Goal: Task Accomplishment & Management: Complete application form

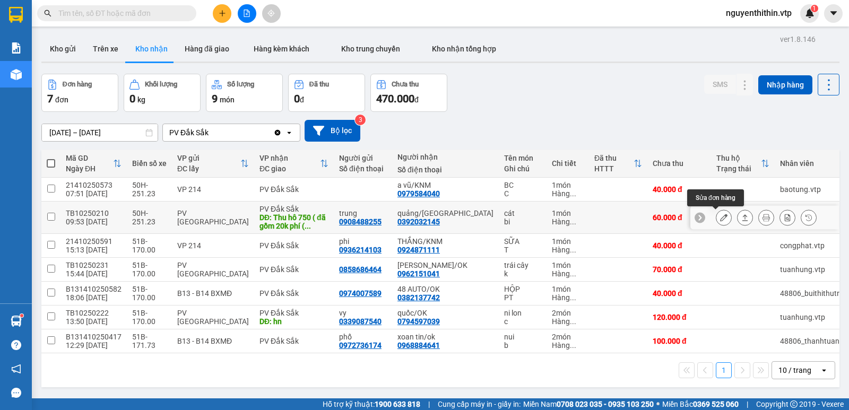
click at [720, 216] on icon at bounding box center [723, 217] width 7 height 7
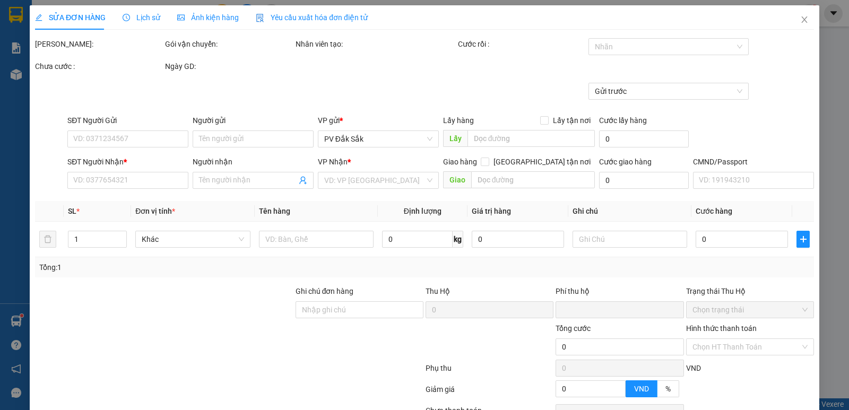
type input "2.000"
type input "0908488255"
type input "trung"
type input "0392032145"
type input "quảng/[GEOGRAPHIC_DATA]"
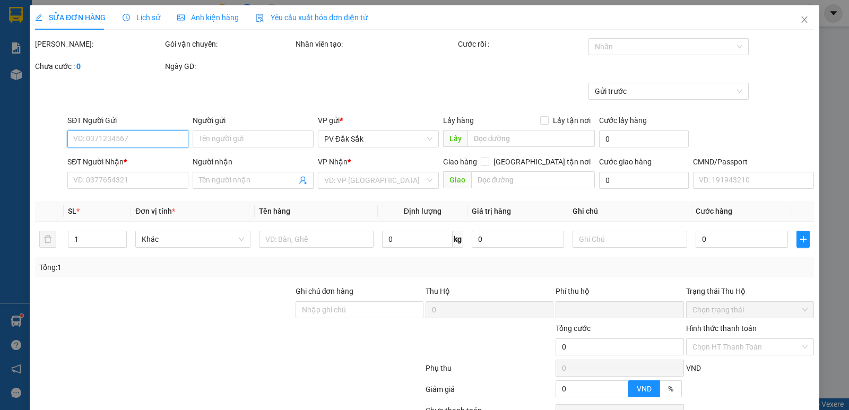
type input "Thu hô 750 ( đã gồm 20k phí ( gửi Về TB"
type input "thu hộ ( gửi về TB"
type input "20.000"
type input "60.000"
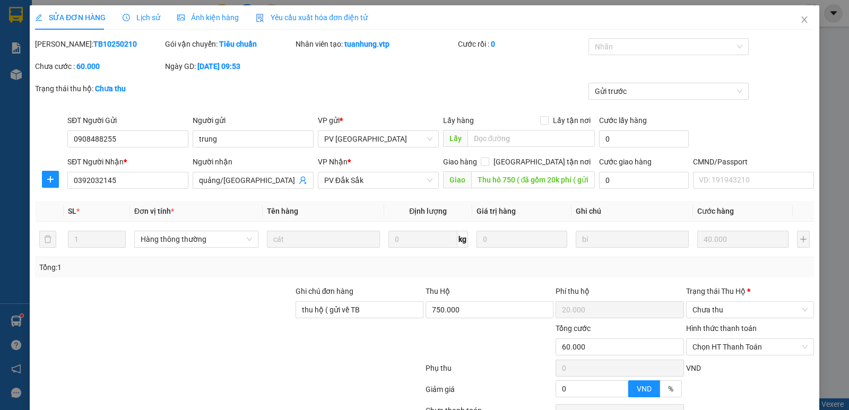
click at [722, 329] on label "Hình thức thanh toán" at bounding box center [721, 328] width 71 height 8
click at [722, 339] on input "Hình thức thanh toán" at bounding box center [746, 347] width 108 height 16
click at [713, 259] on div "Tại văn phòng" at bounding box center [743, 258] width 114 height 12
type input "0"
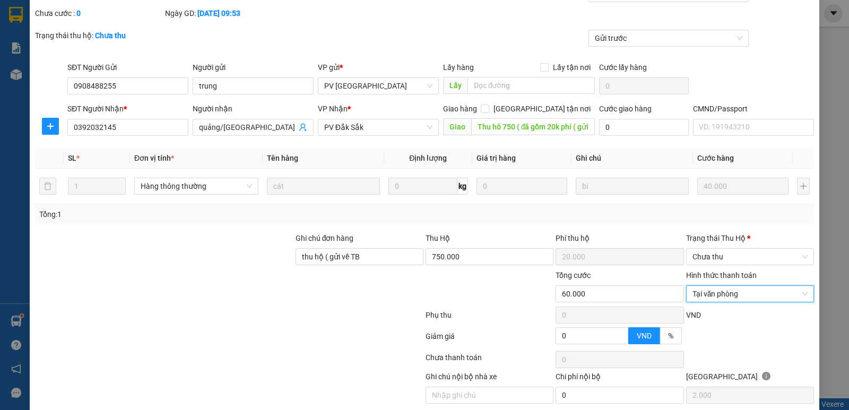
scroll to position [92, 0]
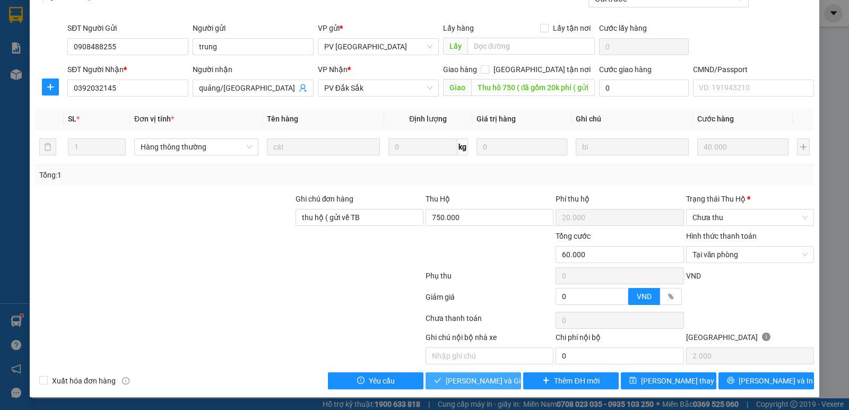
click at [473, 383] on span "[PERSON_NAME] và Giao hàng" at bounding box center [497, 381] width 102 height 12
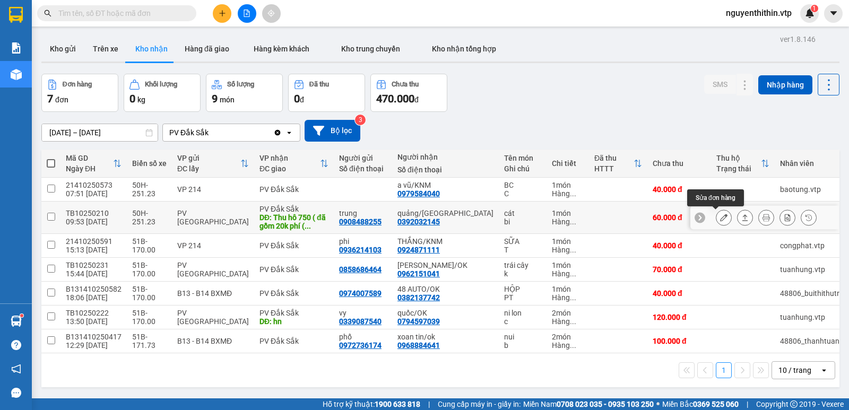
click at [720, 217] on icon at bounding box center [723, 217] width 7 height 7
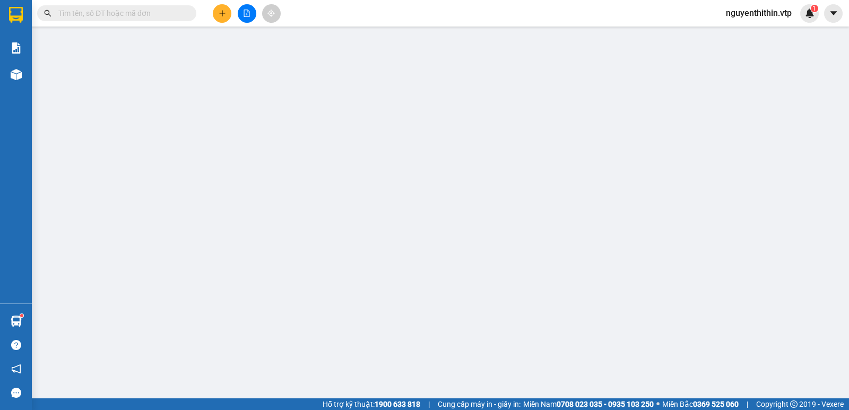
type input "0908488255"
type input "trung"
type input "0392032145"
type input "quảng/[GEOGRAPHIC_DATA]"
type input "Thu hô 750 ( đã gồm 20k phí ( gửi Về TB"
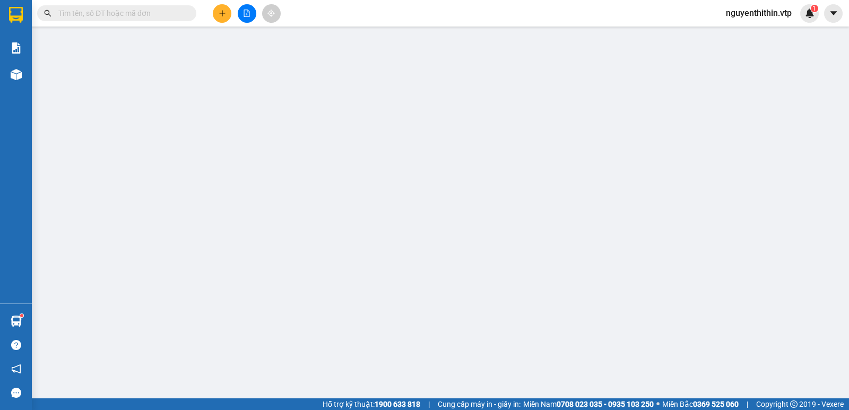
type input "thu hộ ( gửi về TB"
type input "20.000"
type input "60.000"
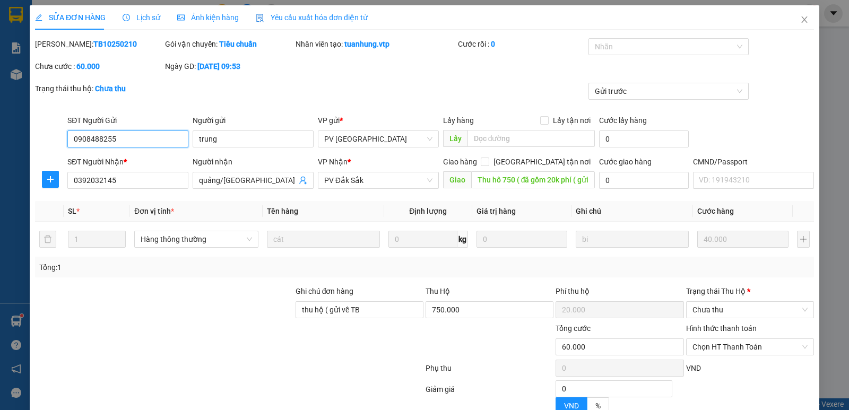
type input "2.000"
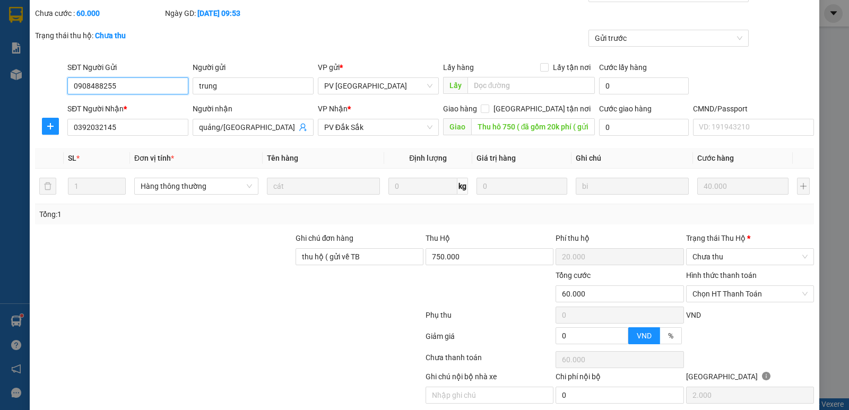
scroll to position [92, 0]
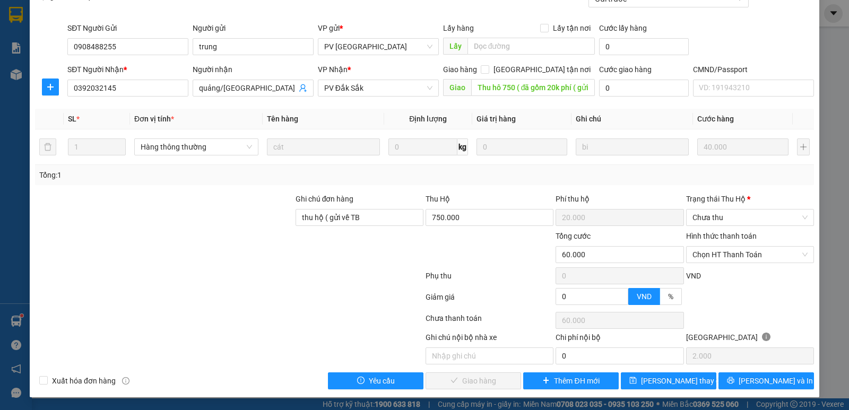
click at [708, 198] on div "Trạng thái [PERSON_NAME] *" at bounding box center [750, 199] width 128 height 12
click at [708, 210] on input "Trạng thái [PERSON_NAME] *" at bounding box center [746, 218] width 108 height 16
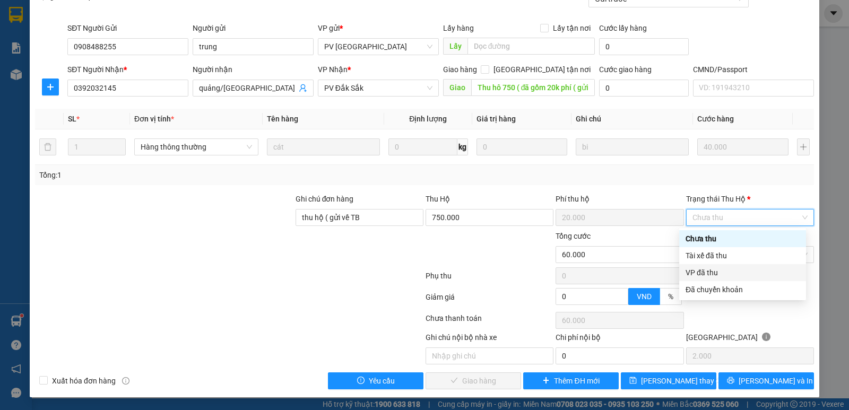
click at [708, 271] on div "VP đã thu" at bounding box center [742, 273] width 114 height 12
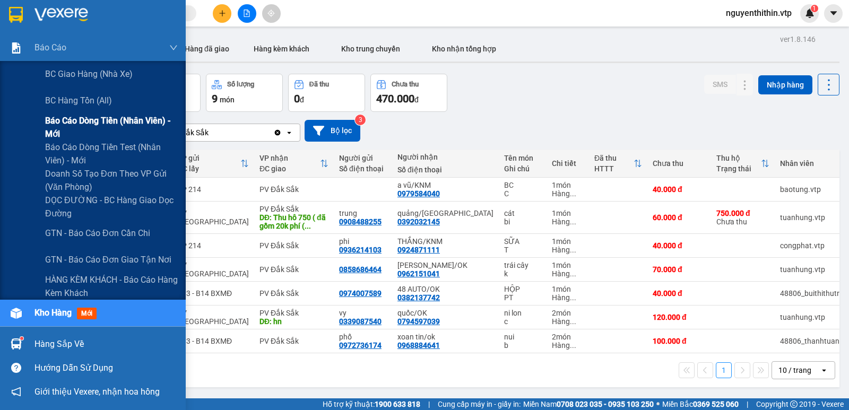
click at [68, 121] on span "Báo cáo dòng tiền (nhân viên) - mới" at bounding box center [111, 127] width 133 height 27
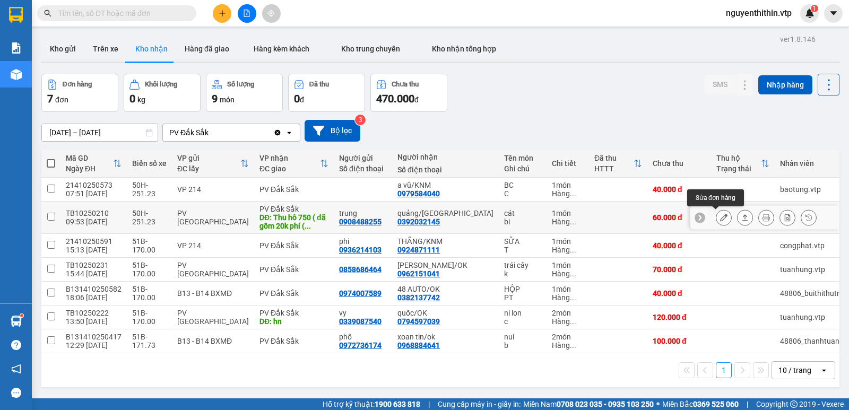
click at [720, 219] on icon at bounding box center [723, 217] width 7 height 7
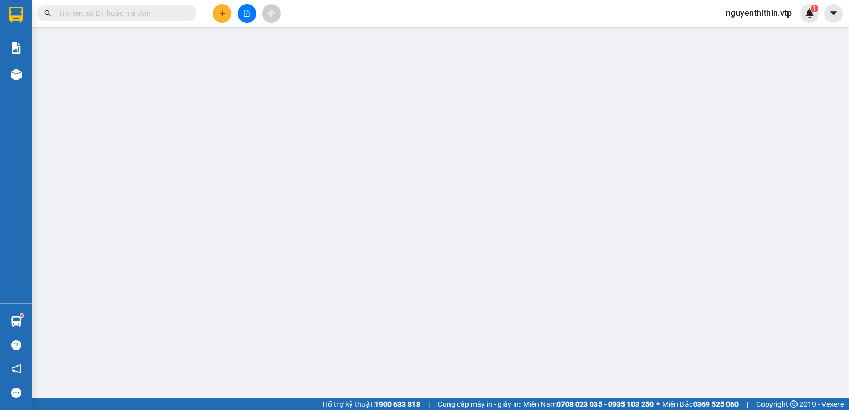
type input "0908488255"
type input "trung"
type input "0392032145"
type input "quảng/[GEOGRAPHIC_DATA]"
type input "Thu hô 750 ( đã gồm 20k phí ( gửi Về TB"
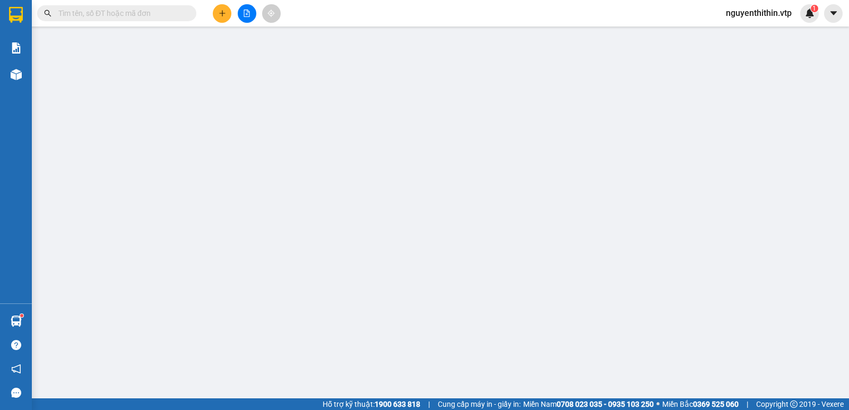
type input "thu hộ ( gửi về TB"
type input "20.000"
type input "60.000"
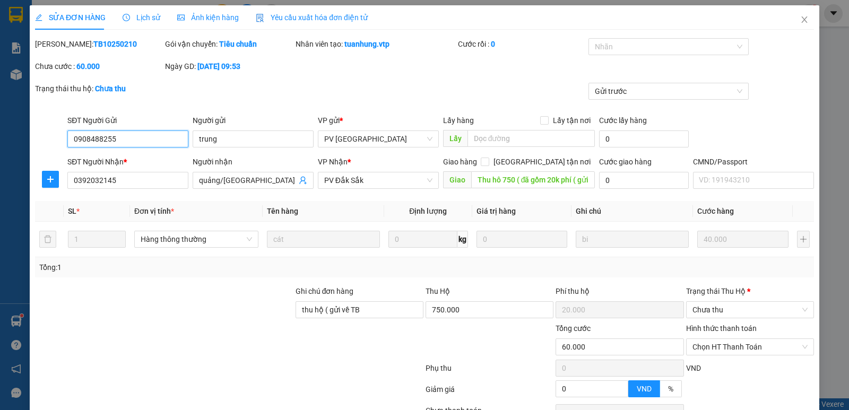
type input "2.000"
click at [723, 292] on div "Trạng thái [PERSON_NAME] *" at bounding box center [750, 291] width 128 height 12
click at [723, 302] on input "Trạng thái [PERSON_NAME] *" at bounding box center [746, 310] width 108 height 16
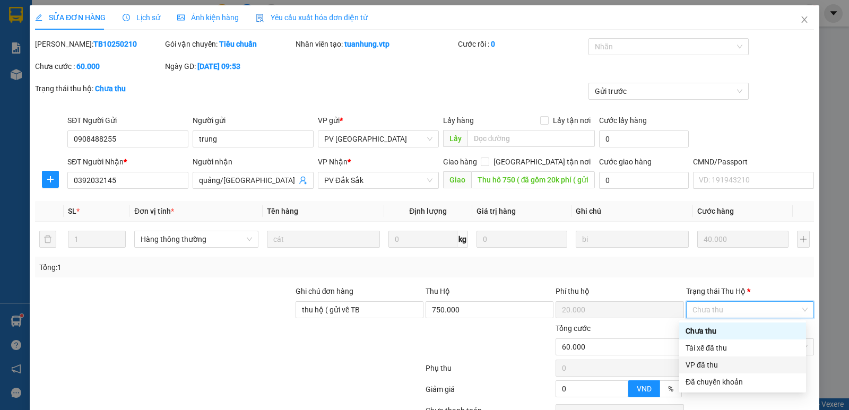
click at [707, 368] on div "VP đã thu" at bounding box center [742, 365] width 114 height 12
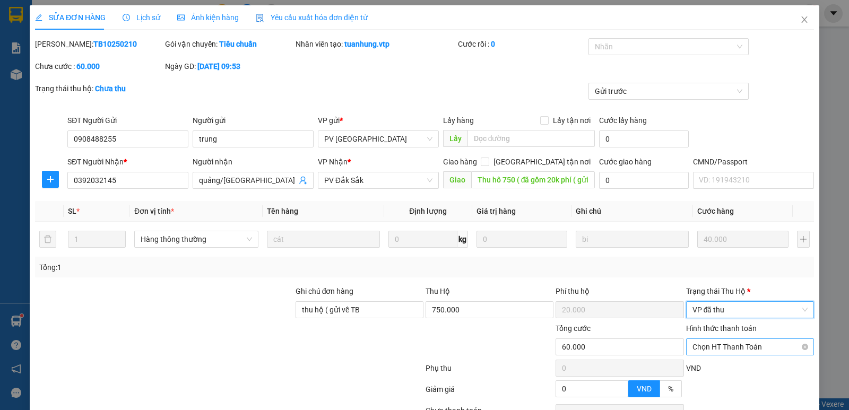
click at [715, 346] on span "Chọn HT Thanh Toán" at bounding box center [749, 347] width 115 height 16
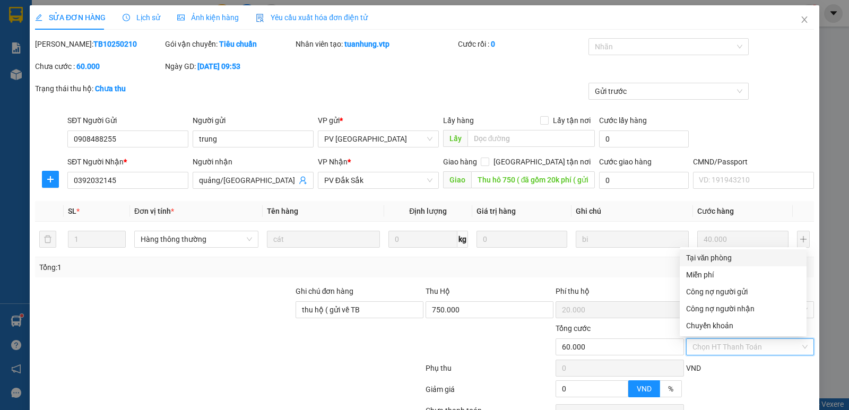
click at [715, 258] on div "Tại văn phòng" at bounding box center [743, 258] width 114 height 12
type input "0"
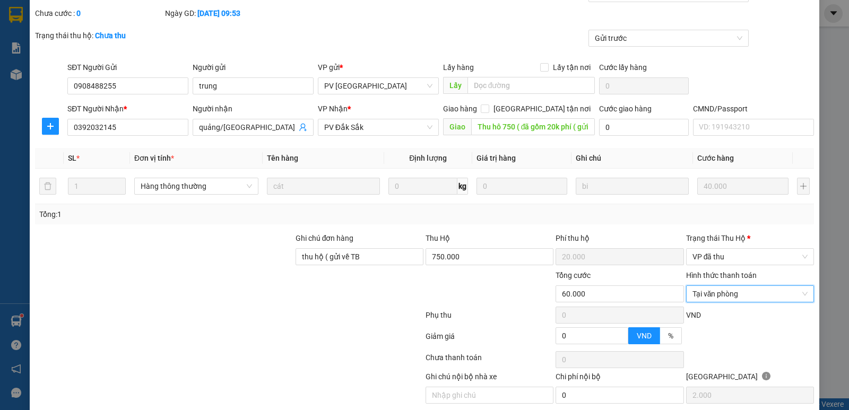
scroll to position [92, 0]
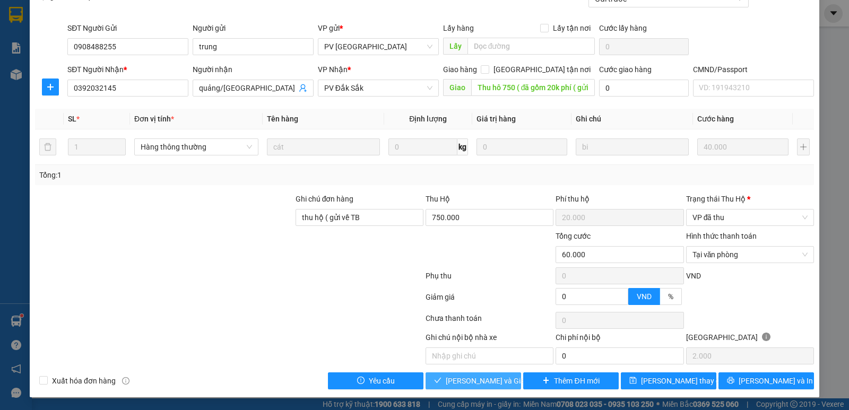
click at [457, 381] on span "[PERSON_NAME] và Giao hàng" at bounding box center [497, 381] width 102 height 12
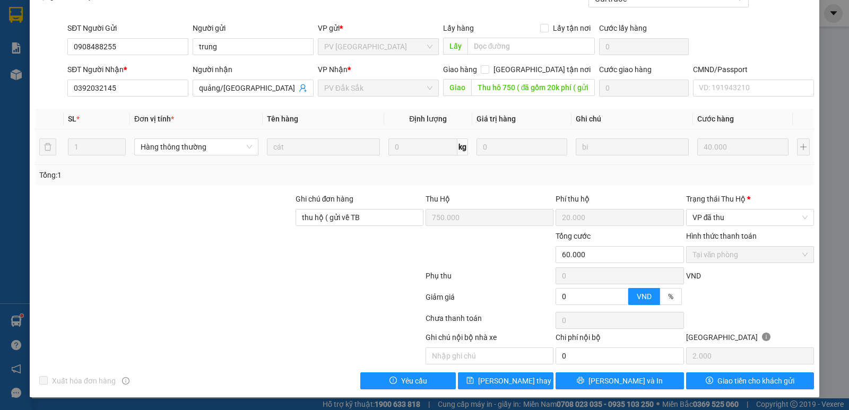
scroll to position [39, 0]
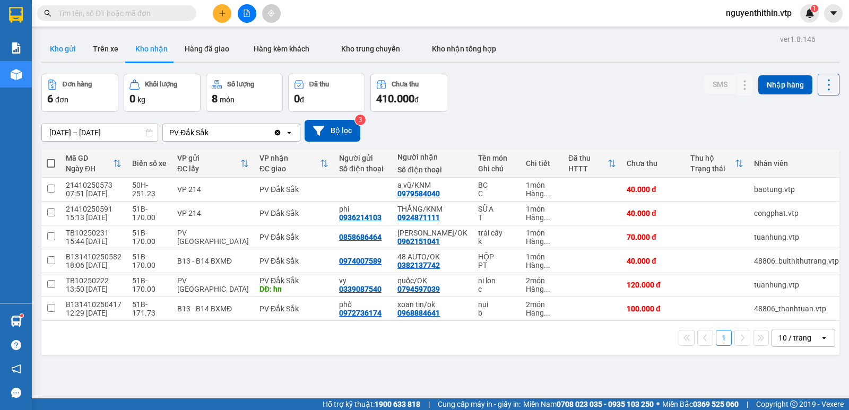
click at [60, 50] on button "Kho gửi" at bounding box center [62, 48] width 43 height 25
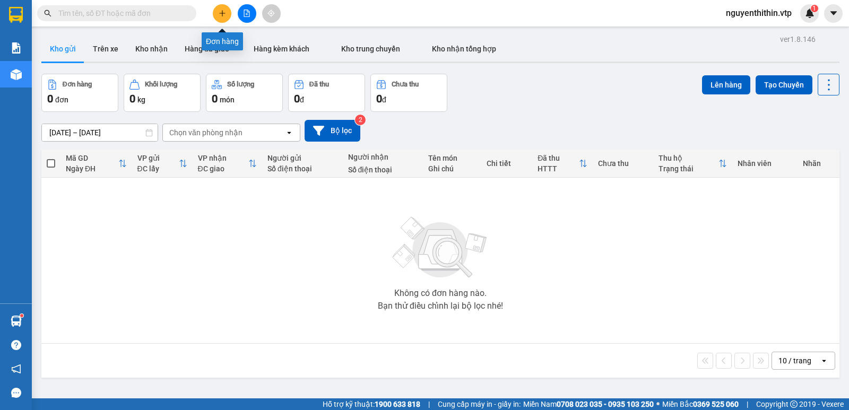
click at [224, 14] on icon "plus" at bounding box center [222, 13] width 7 height 7
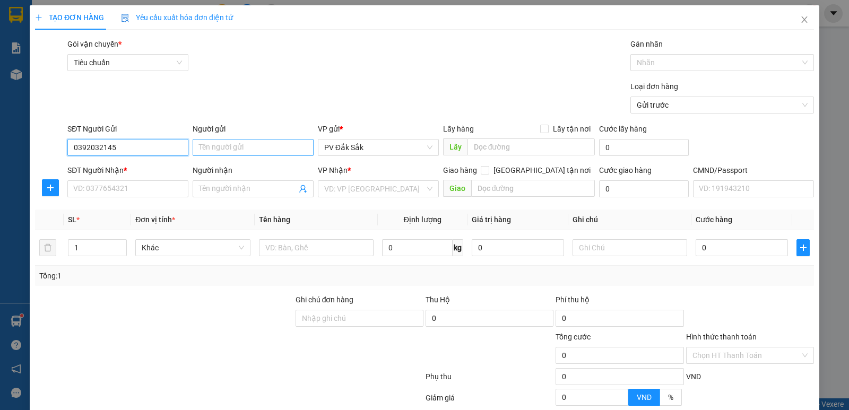
type input "0392032145"
click at [225, 148] on input "Người gửi" at bounding box center [253, 147] width 121 height 17
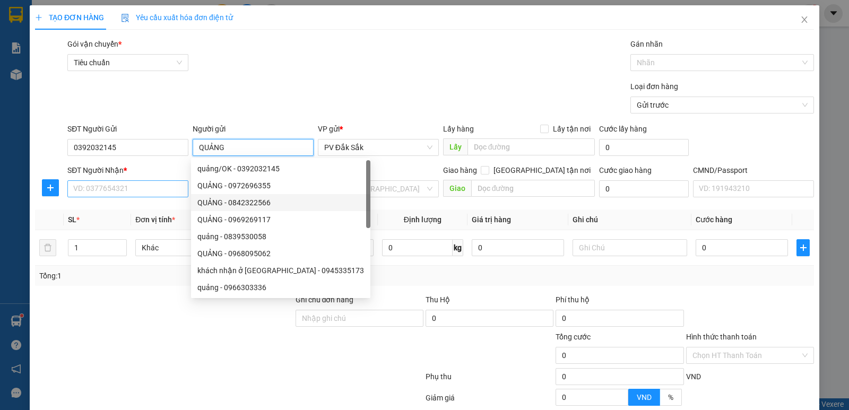
type input "QUẢNG"
click at [82, 188] on input "SĐT Người Nhận *" at bounding box center [127, 188] width 121 height 17
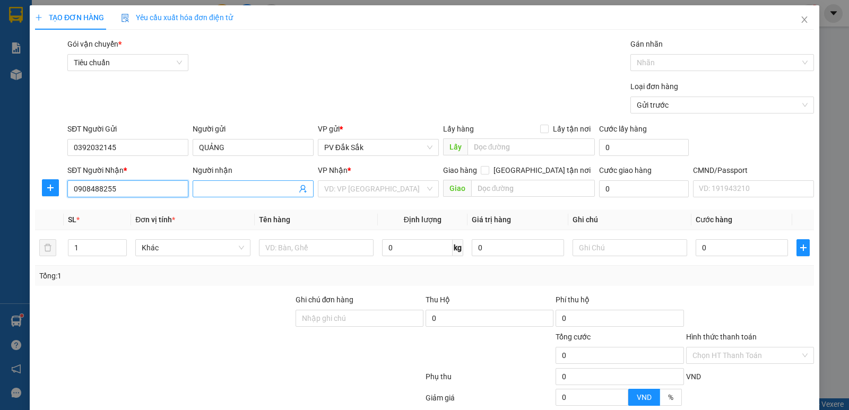
type input "0908488255"
click at [232, 191] on input "Người nhận" at bounding box center [248, 189] width 98 height 12
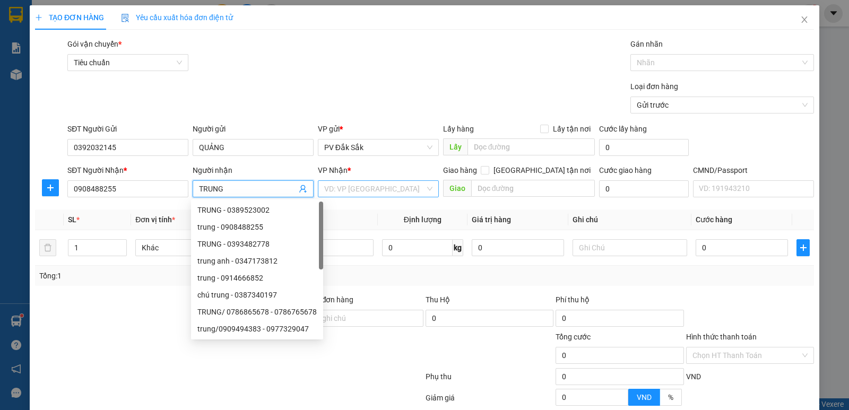
type input "TRUNG"
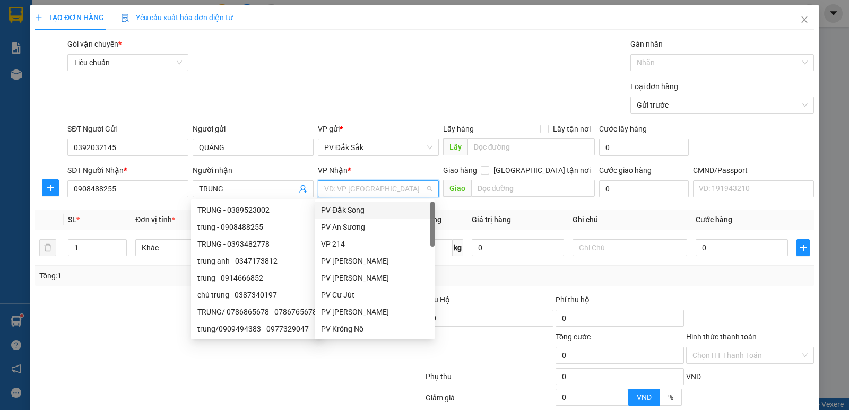
click at [333, 189] on input "search" at bounding box center [374, 189] width 101 height 16
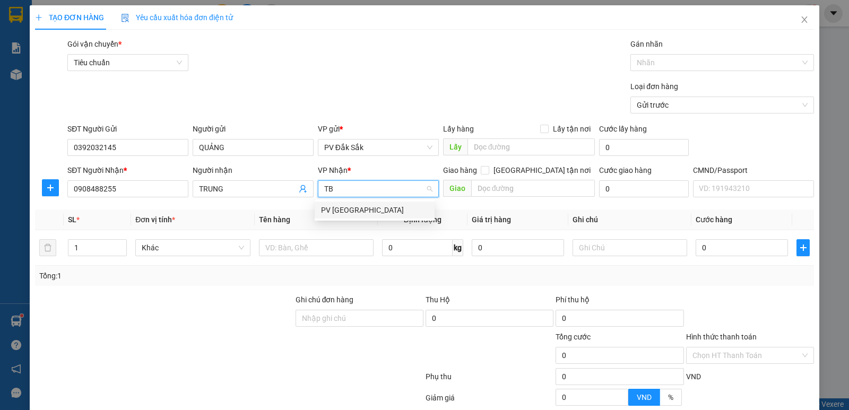
type input "T"
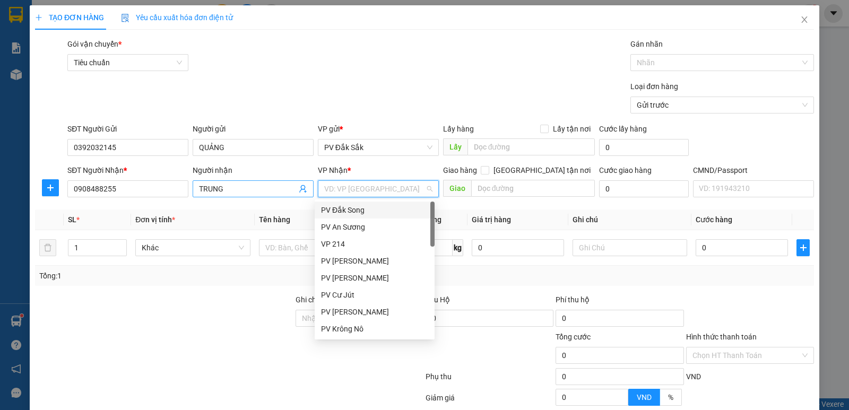
click at [229, 189] on input "TRUNG" at bounding box center [248, 189] width 98 height 12
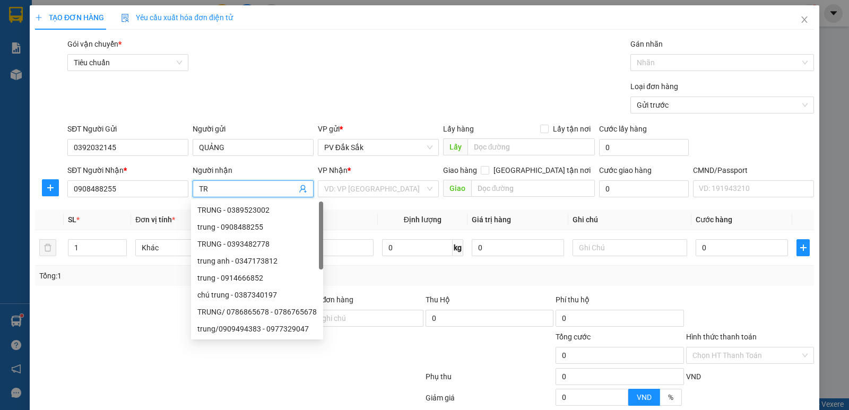
type input "T"
click at [133, 194] on input "0908488255" at bounding box center [127, 188] width 121 height 17
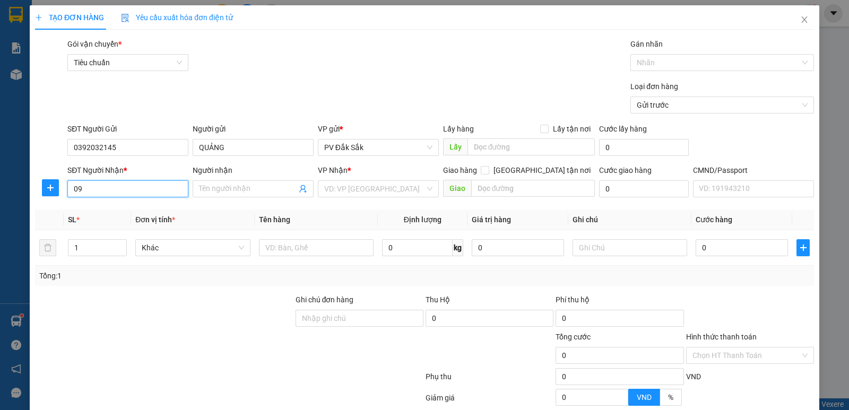
type input "0"
click at [229, 147] on input "QUẢNG" at bounding box center [253, 147] width 121 height 17
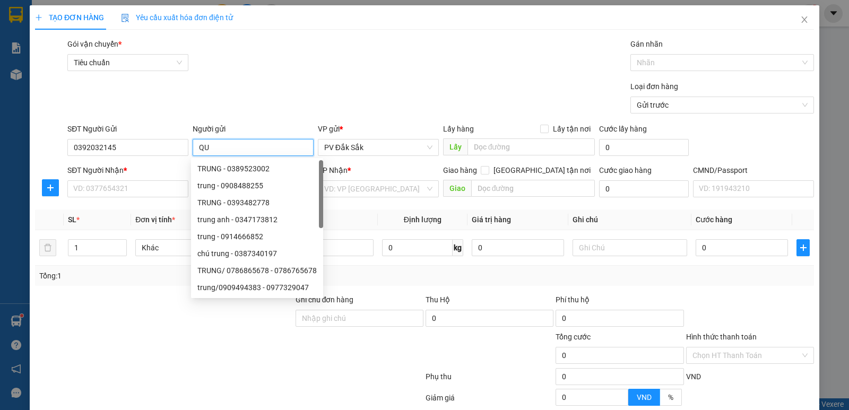
type input "Q"
click at [143, 152] on input "0392032145" at bounding box center [127, 147] width 121 height 17
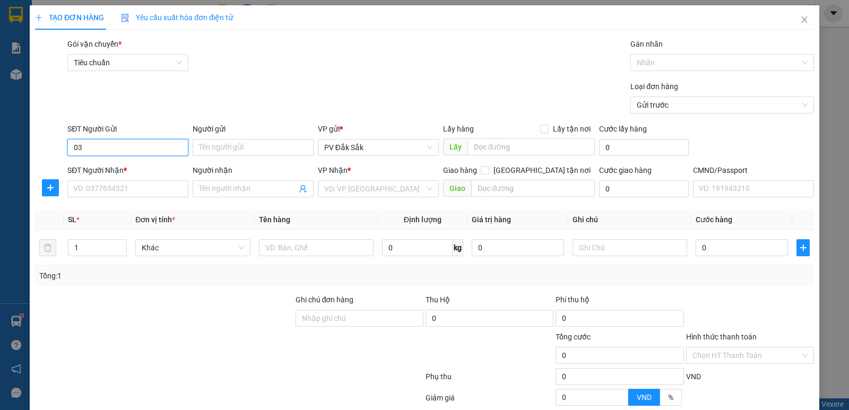
type input "0"
click at [800, 17] on icon "close" at bounding box center [804, 19] width 8 height 8
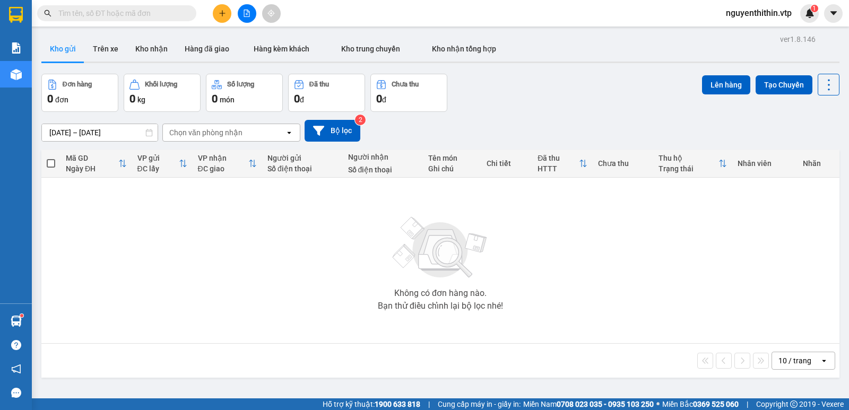
click at [112, 16] on input "text" at bounding box center [120, 13] width 125 height 12
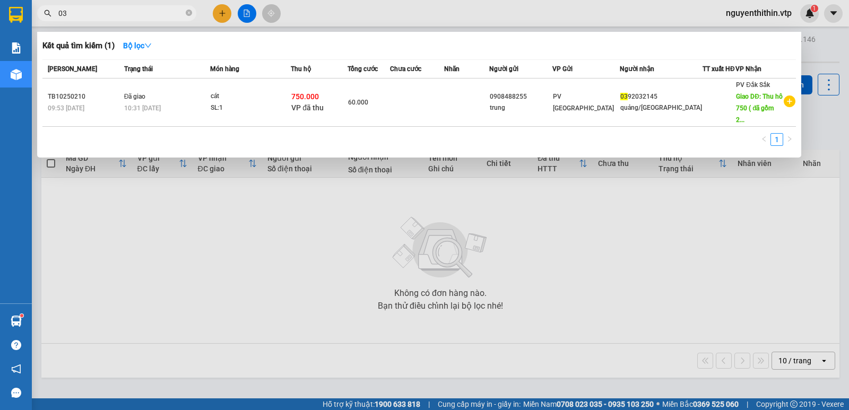
type input "0"
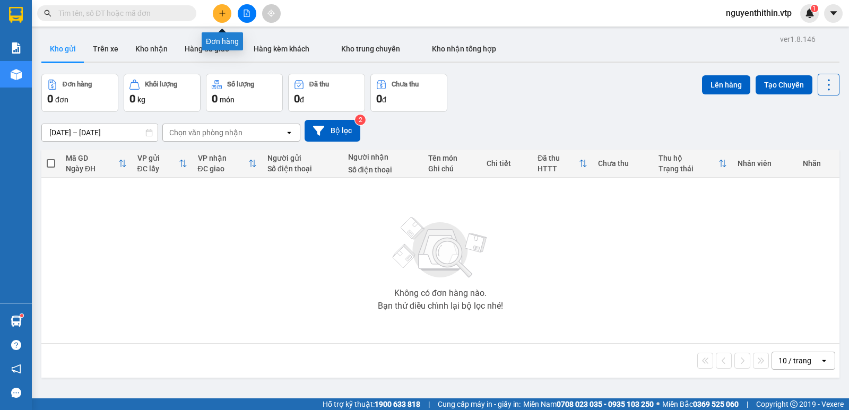
click at [222, 11] on icon "plus" at bounding box center [222, 13] width 7 height 7
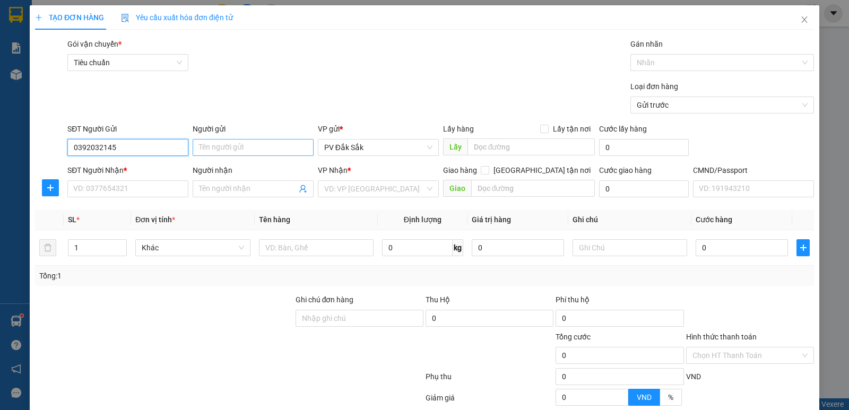
type input "0392032145"
click at [201, 145] on input "Người gửi" at bounding box center [253, 147] width 121 height 17
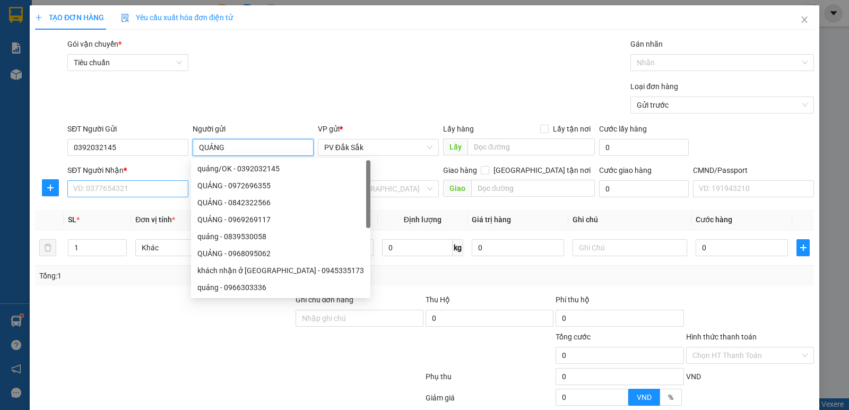
type input "QUẢNG"
click at [84, 191] on input "SĐT Người Nhận *" at bounding box center [127, 188] width 121 height 17
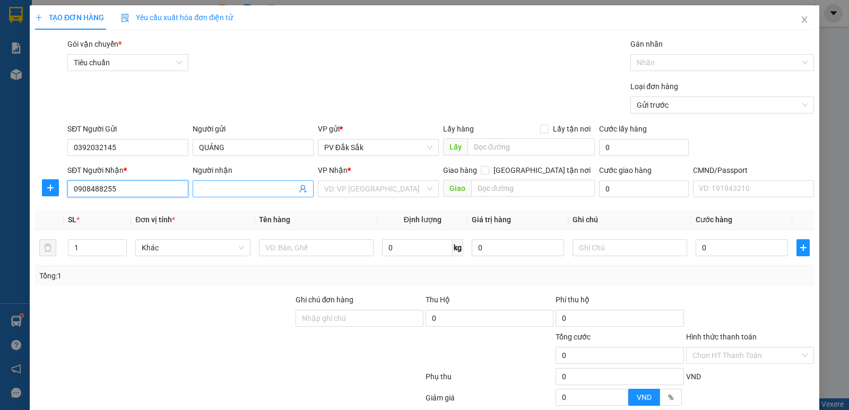
type input "0908488255"
click at [209, 185] on input "Người nhận" at bounding box center [248, 189] width 98 height 12
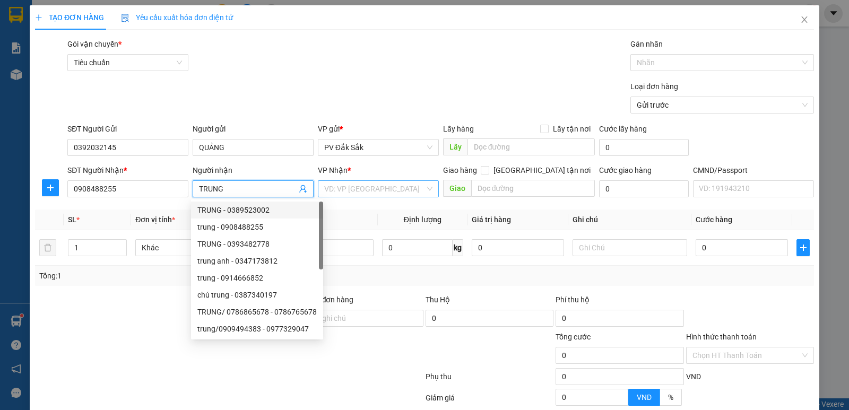
type input "TRUNG"
click at [333, 188] on input "search" at bounding box center [374, 189] width 101 height 16
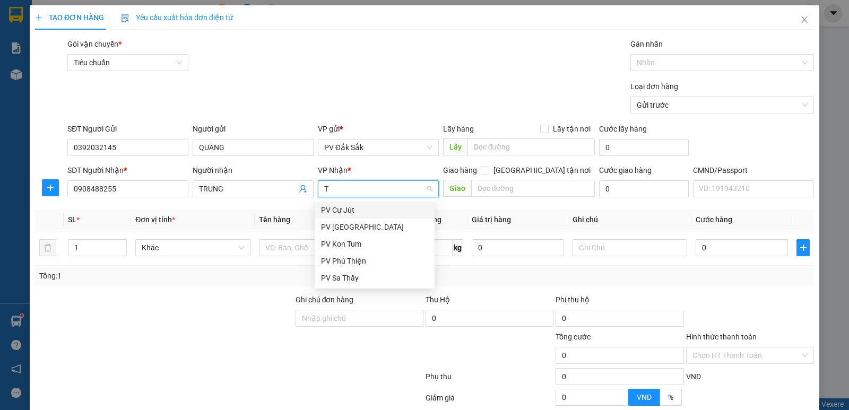
type input "TB"
click at [349, 211] on div "PV [GEOGRAPHIC_DATA]" at bounding box center [374, 210] width 107 height 12
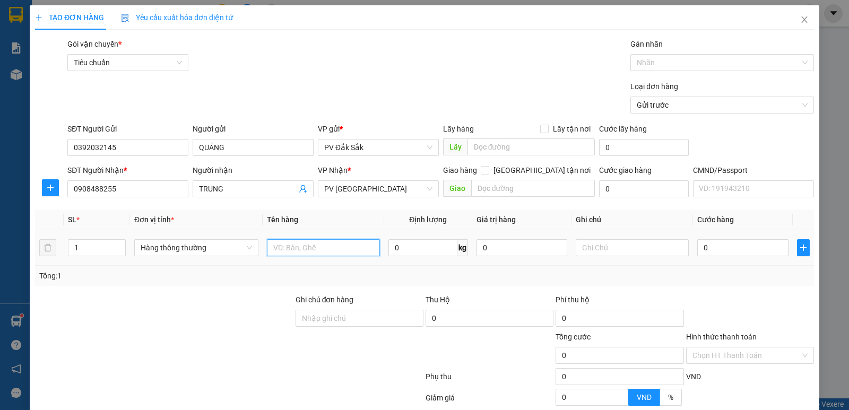
click at [271, 248] on input "text" at bounding box center [323, 247] width 113 height 17
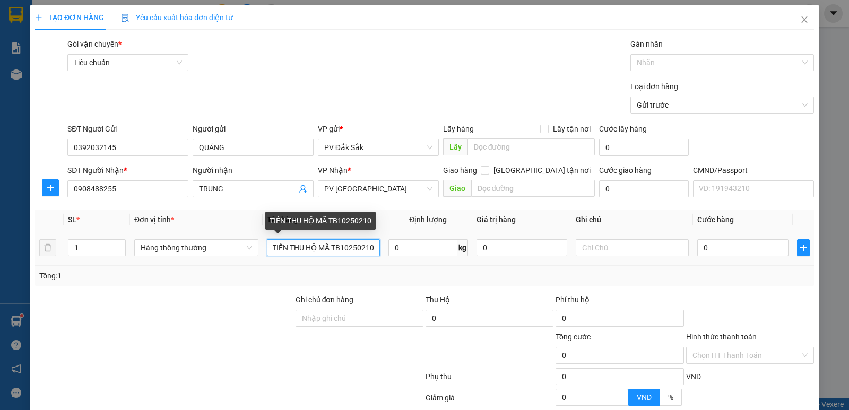
click at [314, 246] on input "TIỀN THU HỘ MÃ TB10250210" at bounding box center [323, 247] width 113 height 17
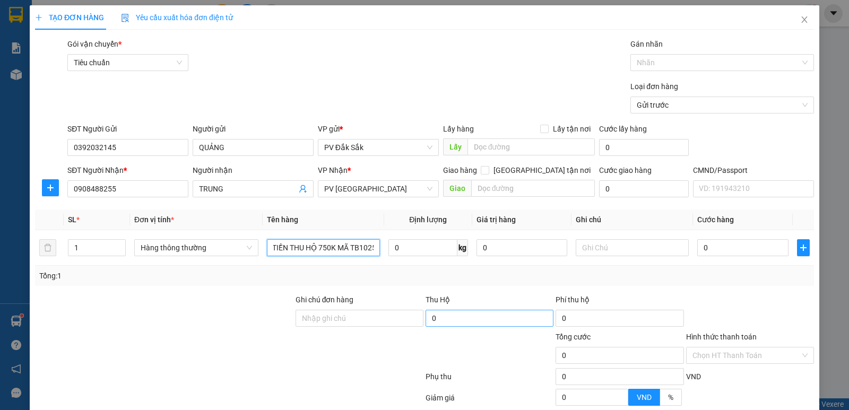
scroll to position [53, 0]
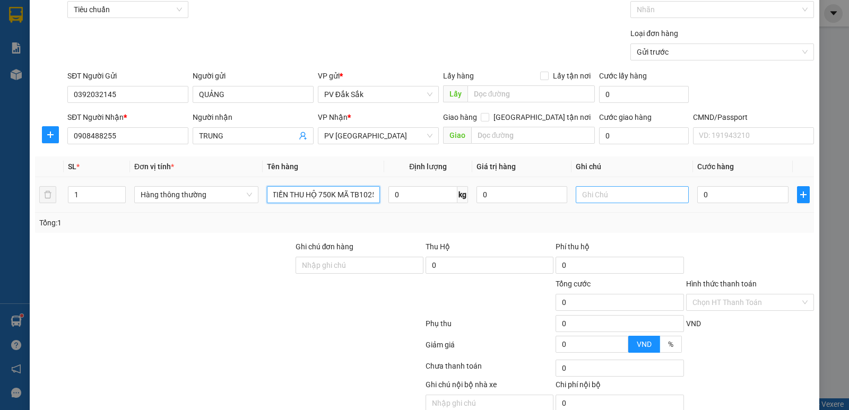
type input "TIỀN THU HỘ 750K MÃ TB10250210"
click at [583, 194] on input "text" at bounding box center [632, 194] width 113 height 17
type input "BÌ"
click at [710, 282] on label "Hình thức thanh toán" at bounding box center [721, 284] width 71 height 8
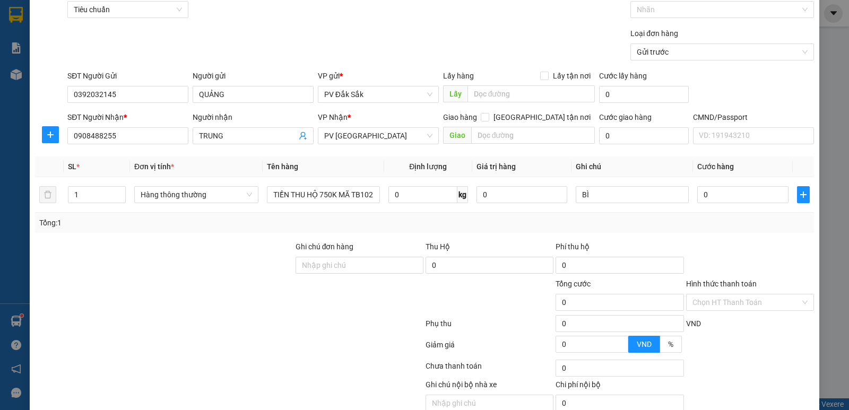
click at [710, 294] on input "Hình thức thanh toán" at bounding box center [746, 302] width 108 height 16
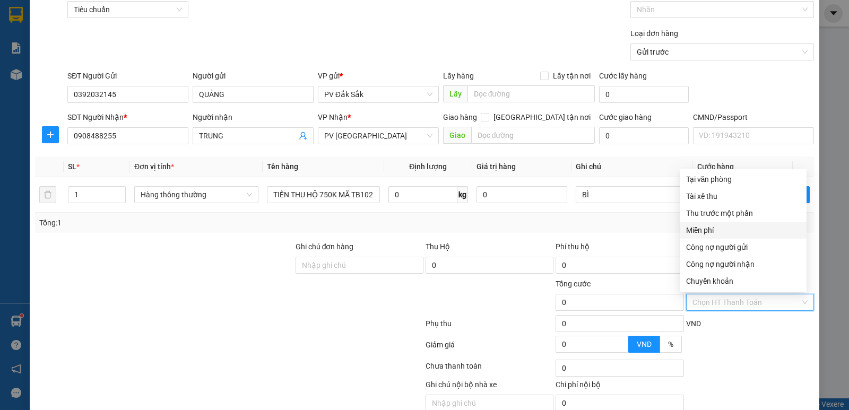
click at [711, 231] on div "Miễn phí" at bounding box center [743, 230] width 114 height 12
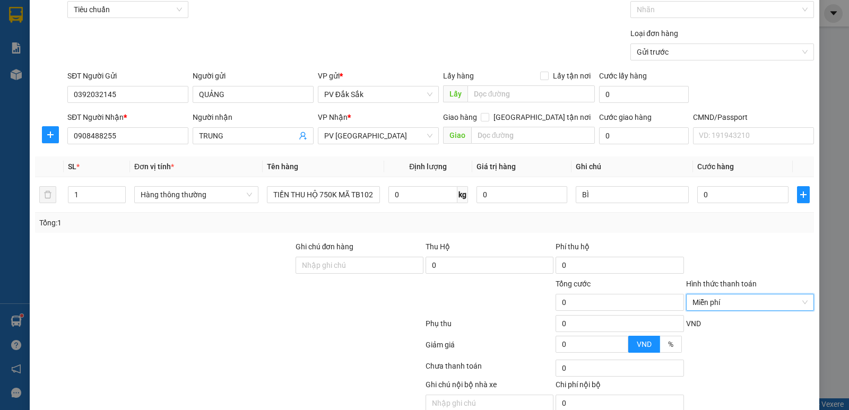
scroll to position [100, 0]
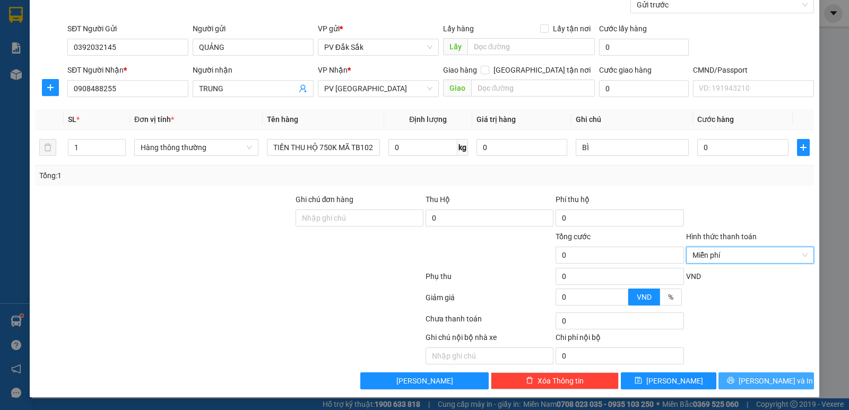
click at [755, 383] on span "[PERSON_NAME] và In" at bounding box center [776, 381] width 74 height 12
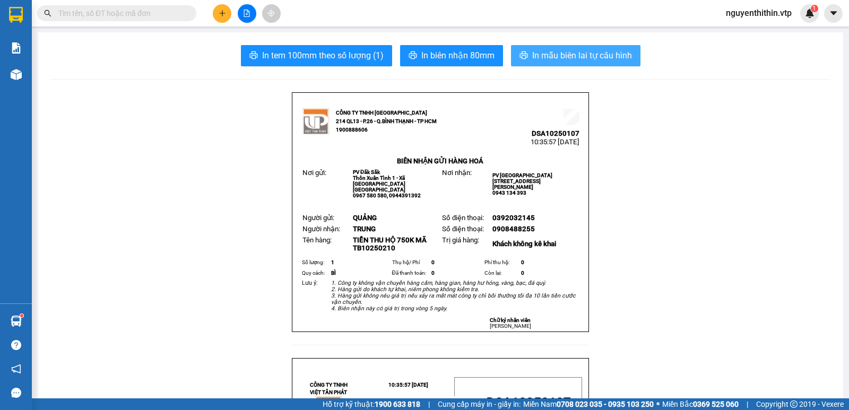
click at [579, 59] on span "In mẫu biên lai tự cấu hình" at bounding box center [582, 55] width 100 height 13
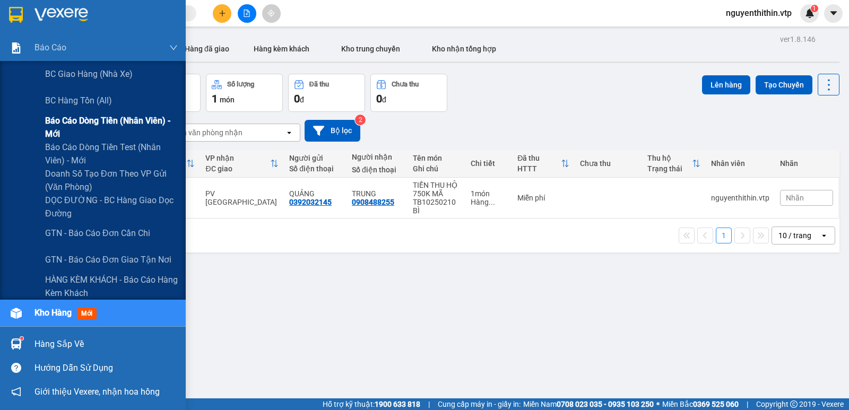
click at [73, 117] on span "Báo cáo dòng tiền (nhân viên) - mới" at bounding box center [111, 127] width 133 height 27
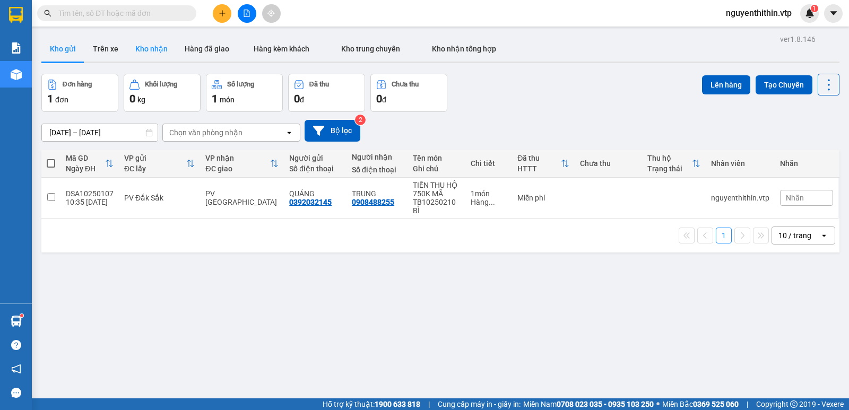
click at [154, 49] on button "Kho nhận" at bounding box center [151, 48] width 49 height 25
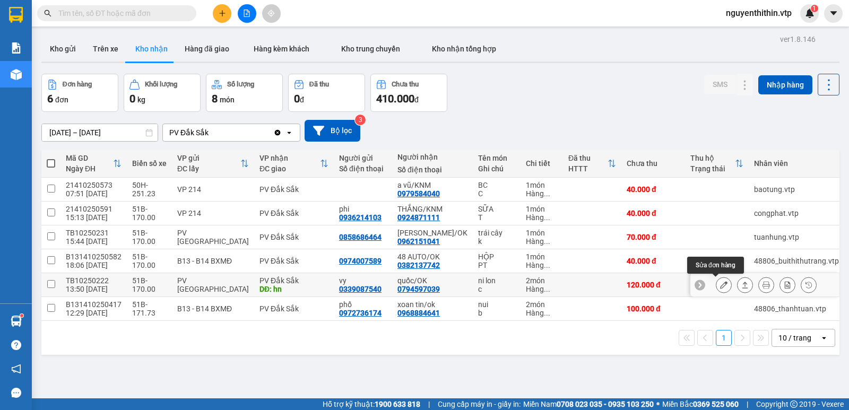
click at [720, 284] on icon at bounding box center [723, 284] width 7 height 7
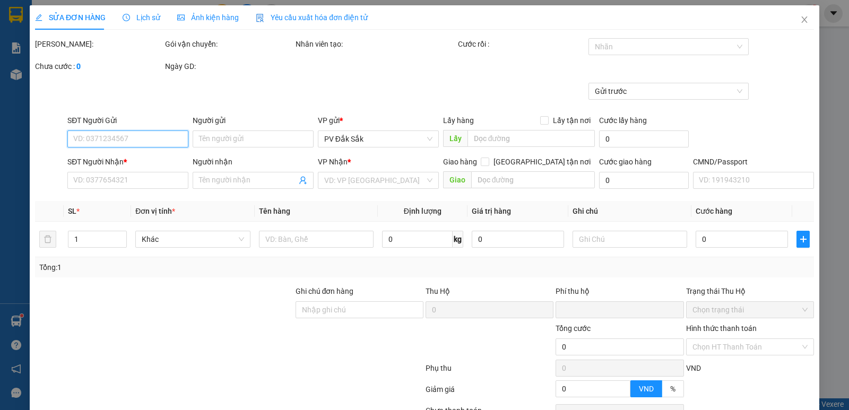
type input "6.000"
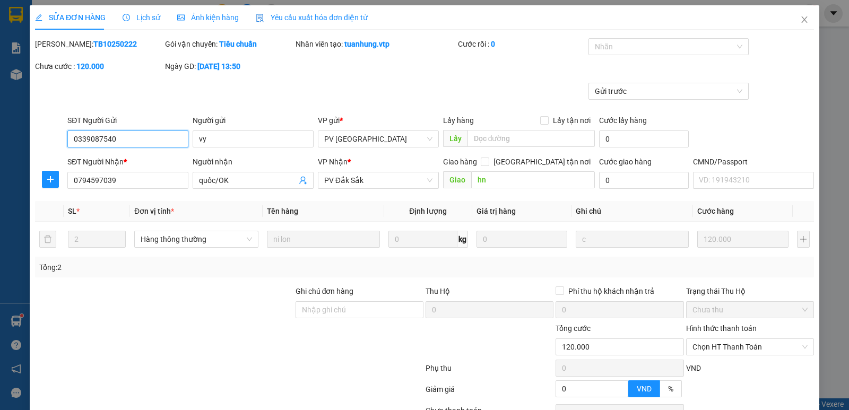
type input "0339087540"
type input "vy"
type input "0794597039"
type input "quốc/OK"
type input "hn"
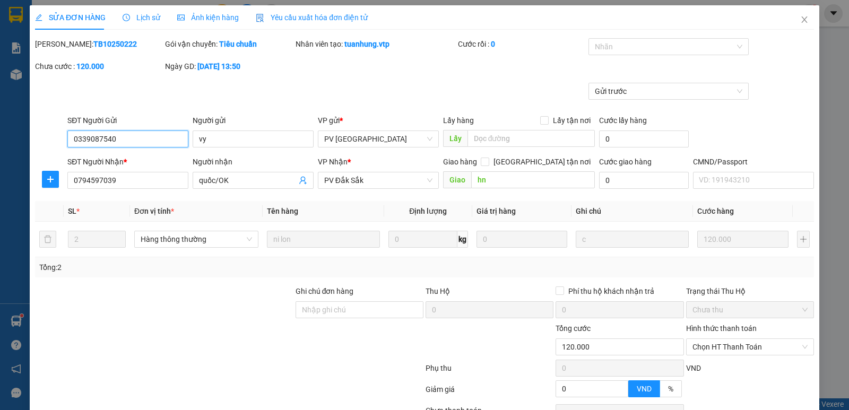
type input "0"
type input "120.000"
click at [312, 314] on input "Ghi chú đơn hàng" at bounding box center [360, 309] width 128 height 17
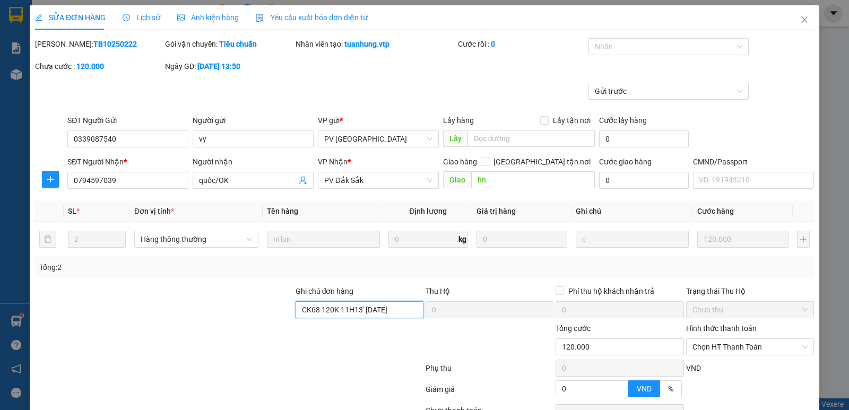
type input "CK68 120K 11H13' [DATE]"
click at [691, 330] on label "Hình thức thanh toán" at bounding box center [721, 328] width 71 height 8
click at [692, 339] on input "Hình thức thanh toán" at bounding box center [746, 347] width 108 height 16
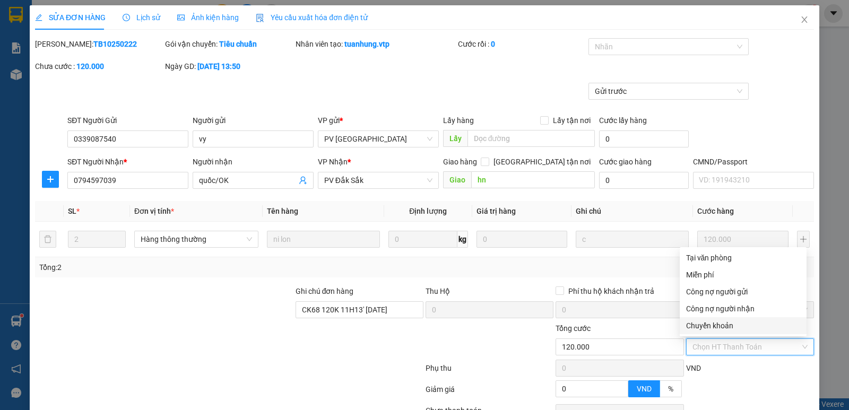
click at [699, 326] on div "Chuyển khoản" at bounding box center [743, 326] width 114 height 12
type input "0"
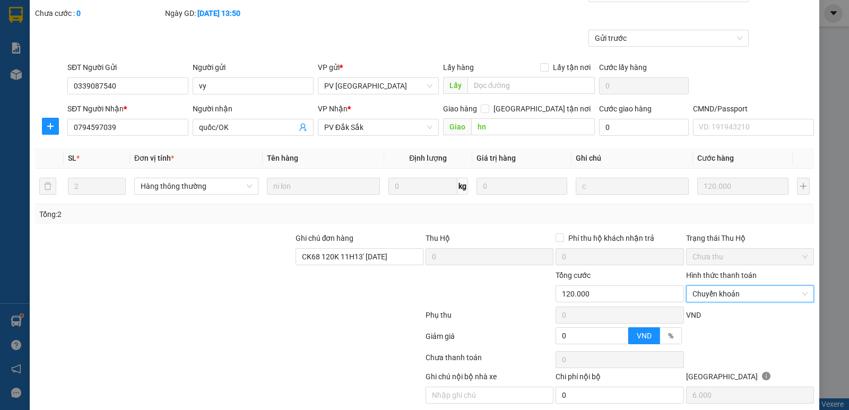
scroll to position [92, 0]
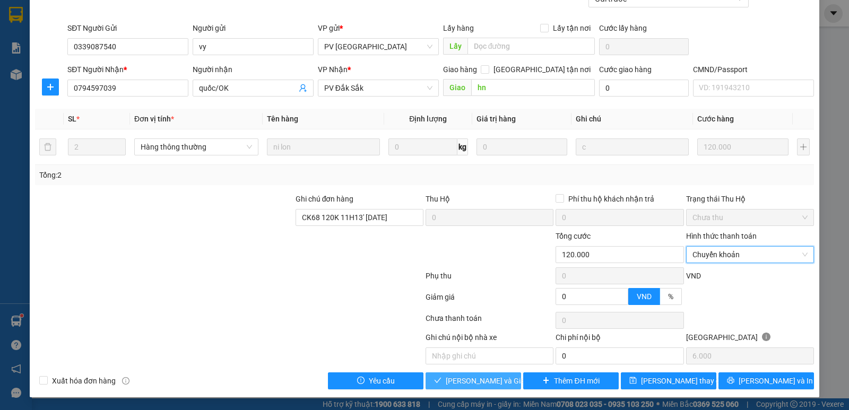
click at [480, 383] on span "[PERSON_NAME] và Giao hàng" at bounding box center [497, 381] width 102 height 12
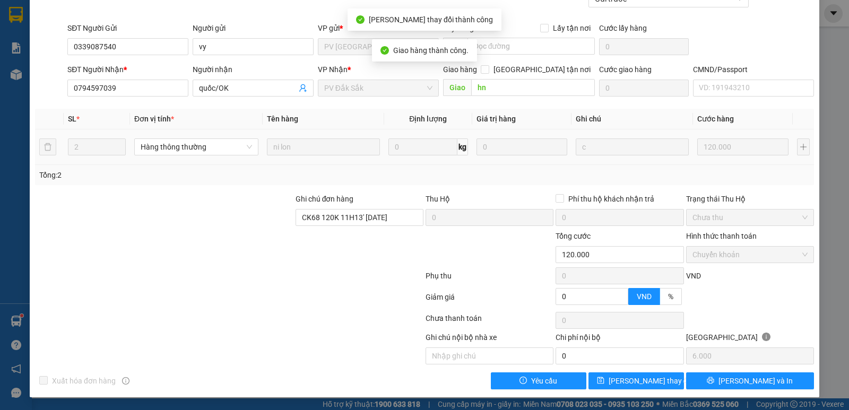
scroll to position [39, 0]
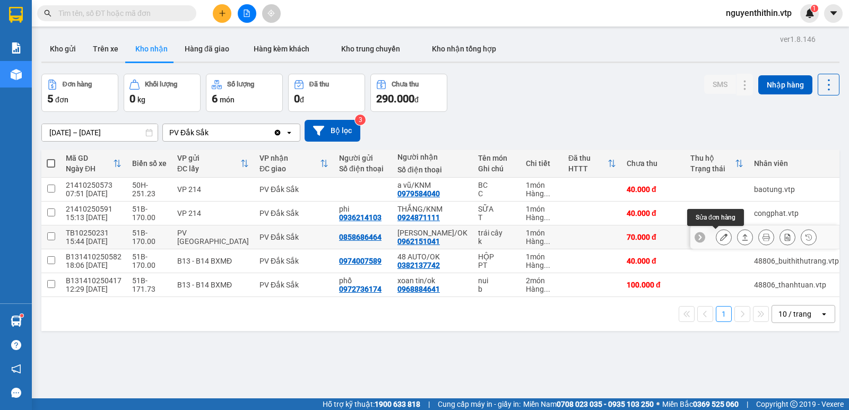
click at [720, 238] on icon at bounding box center [723, 236] width 7 height 7
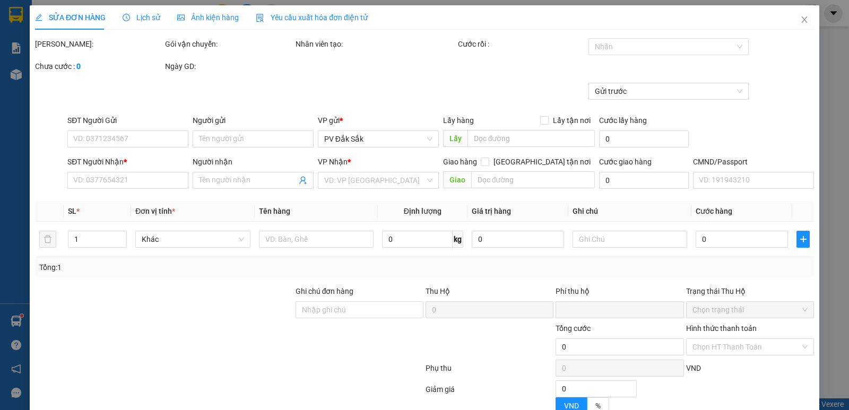
type input "3.500"
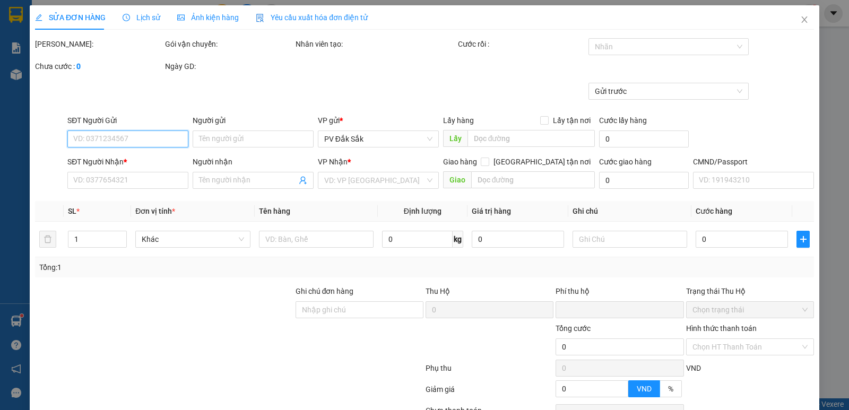
type input "0858686464"
type input "0962151041"
type input "[PERSON_NAME]/OK"
type input "0"
type input "70.000"
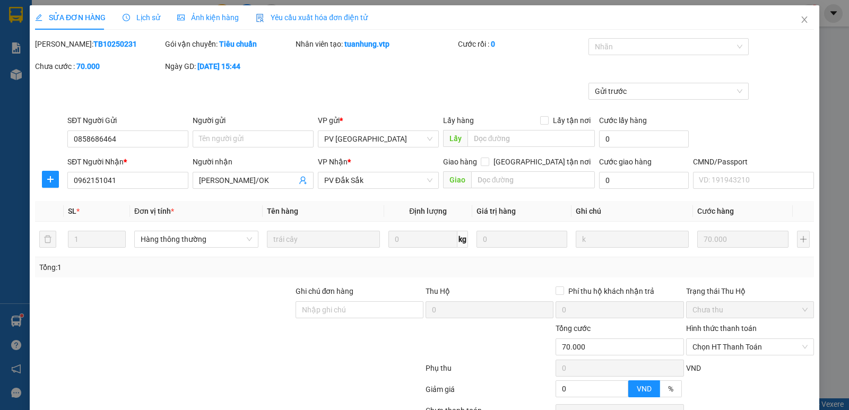
click at [709, 328] on label "Hình thức thanh toán" at bounding box center [721, 328] width 71 height 8
click at [709, 339] on input "Hình thức thanh toán" at bounding box center [746, 347] width 108 height 16
click at [722, 258] on div "Tại văn phòng" at bounding box center [743, 258] width 114 height 12
type input "0"
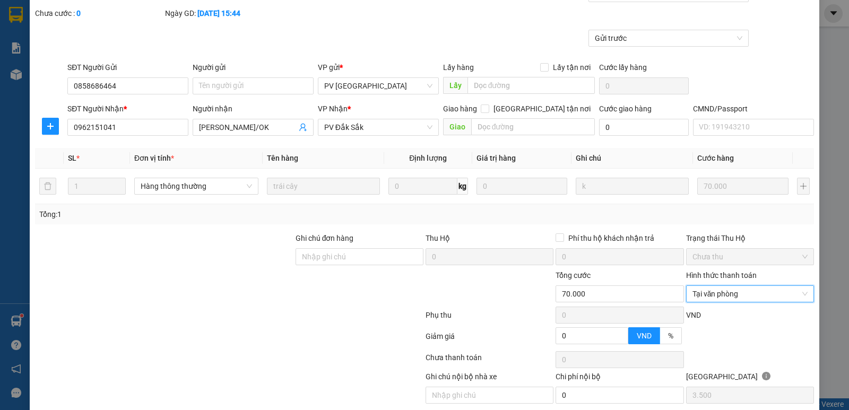
scroll to position [92, 0]
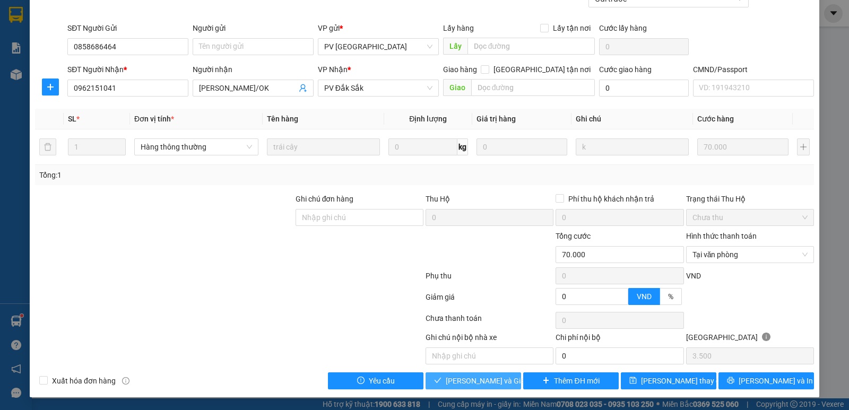
click at [470, 385] on span "[PERSON_NAME] và Giao hàng" at bounding box center [497, 381] width 102 height 12
